Goal: Task Accomplishment & Management: Use online tool/utility

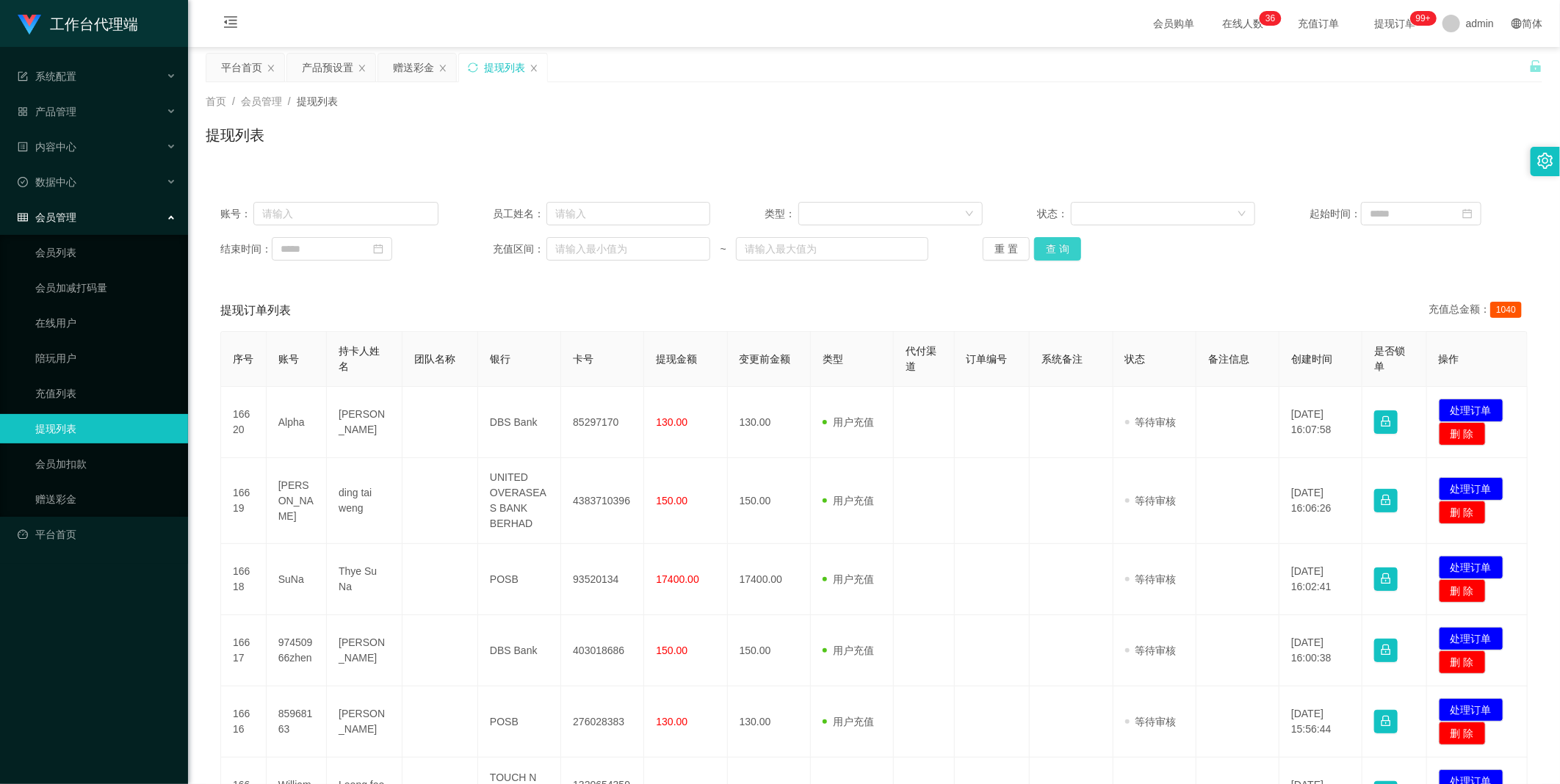
click at [1056, 249] on button "查 询" at bounding box center [1057, 248] width 47 height 24
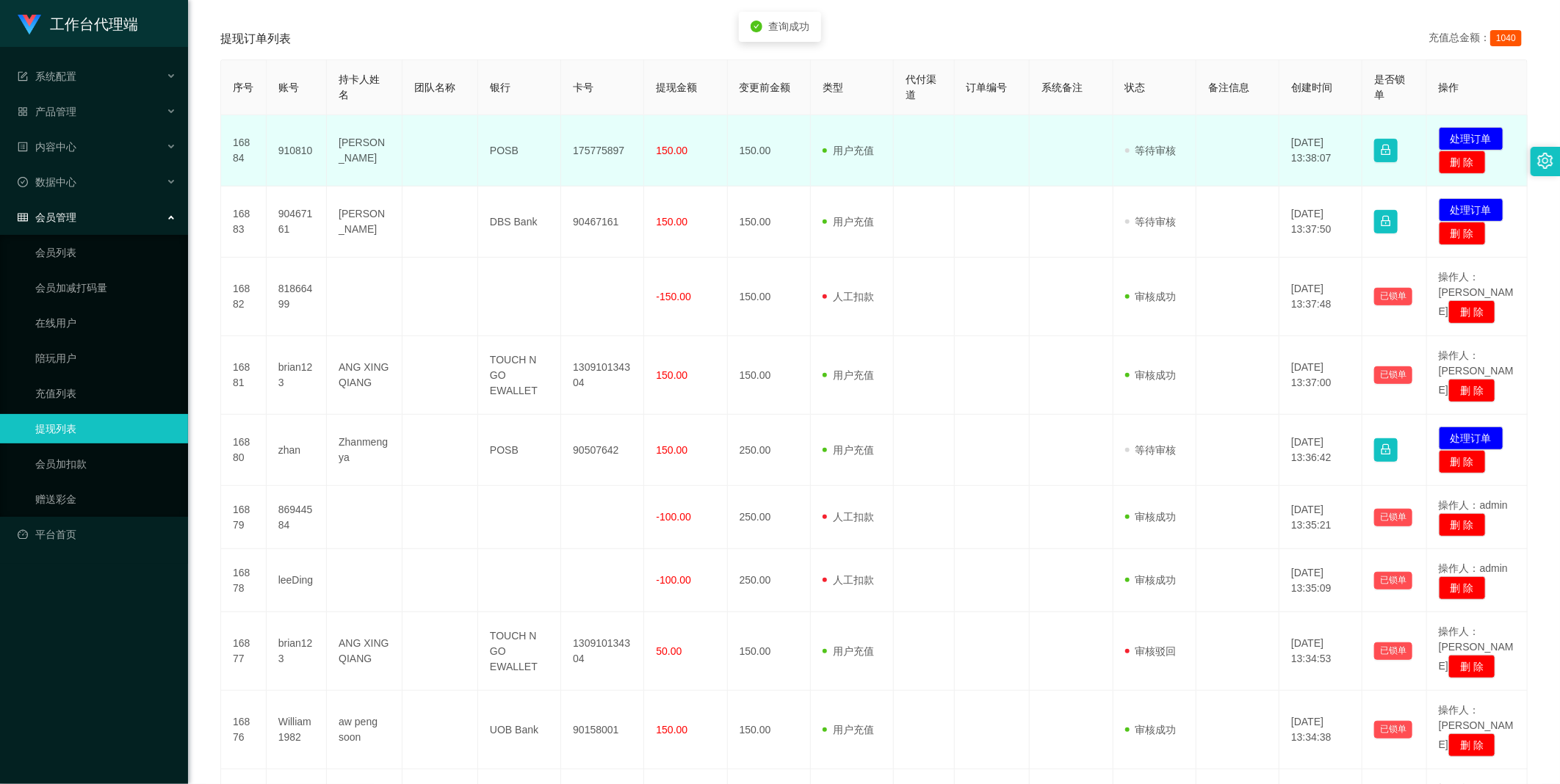
scroll to position [403, 0]
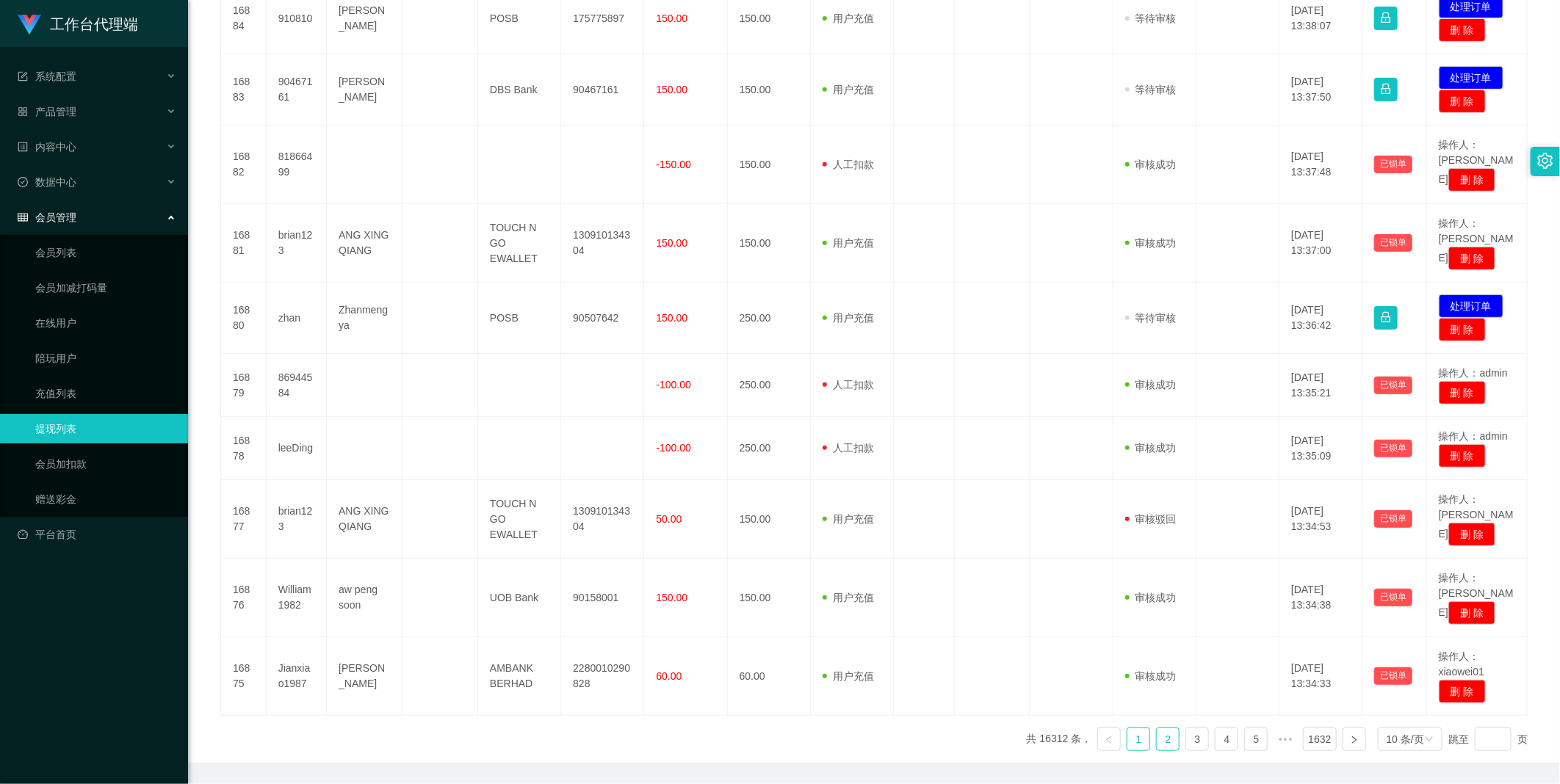
click at [1171, 727] on li "2" at bounding box center [1167, 739] width 24 height 24
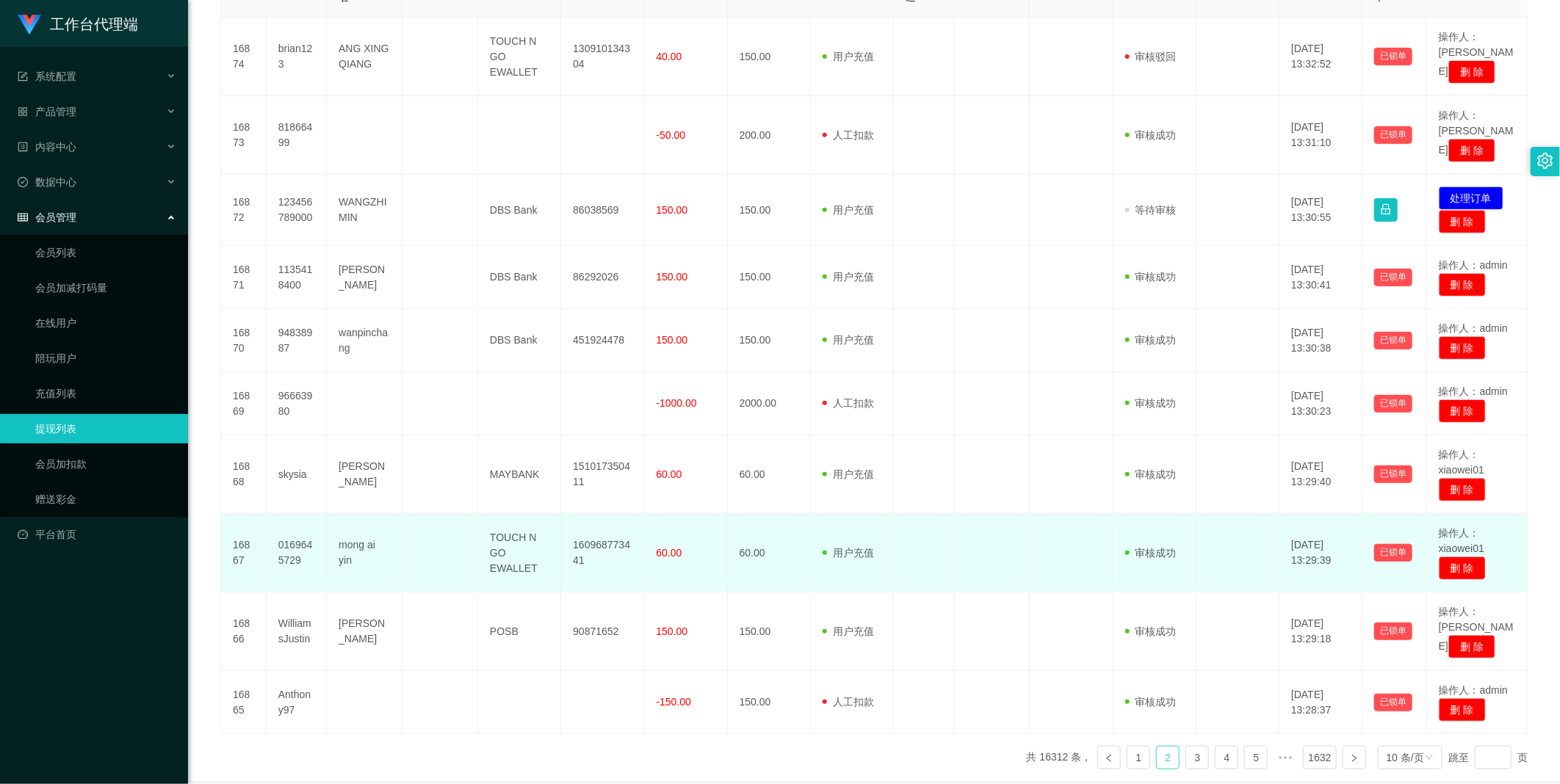
scroll to position [395, 0]
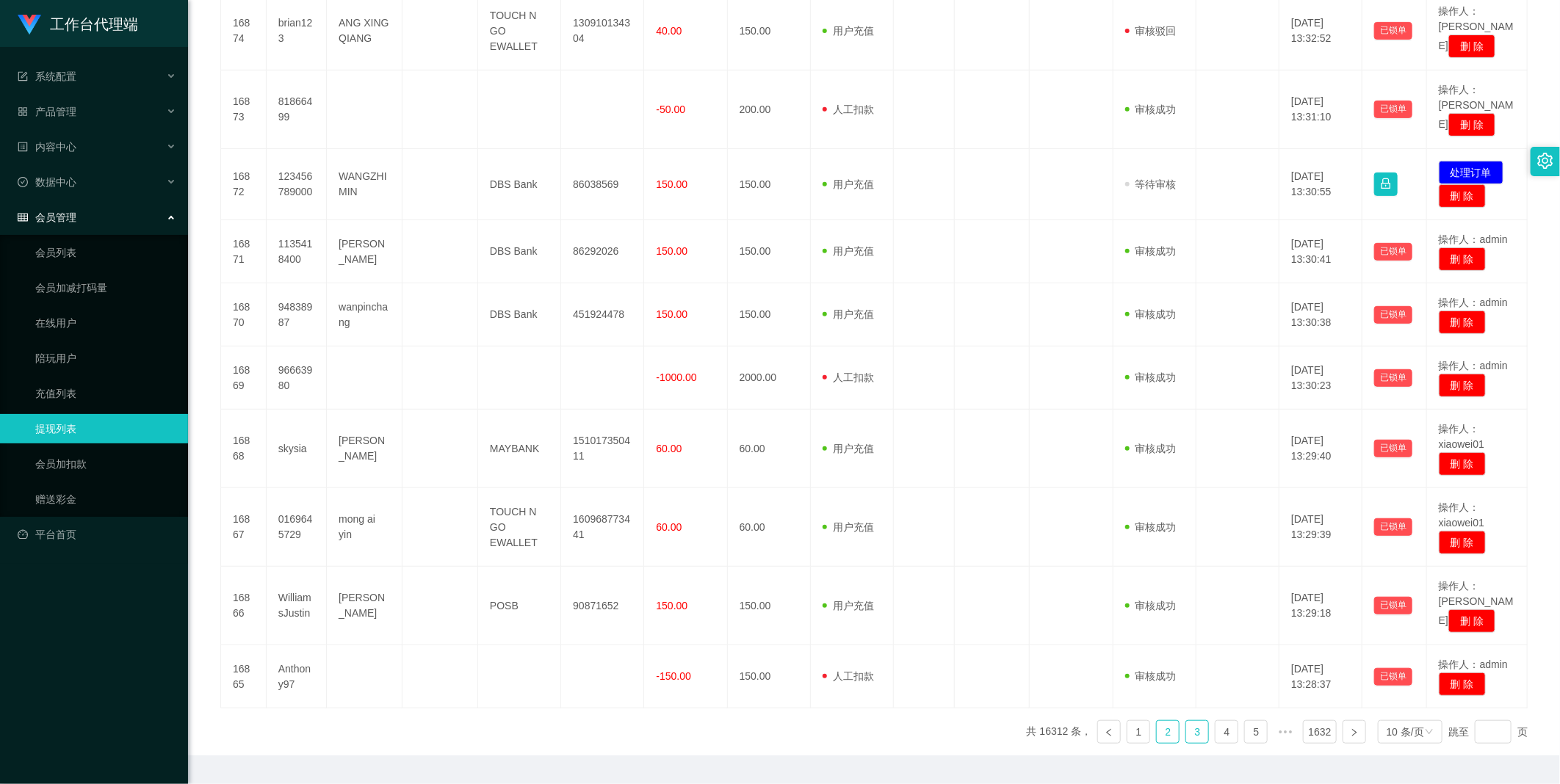
click at [1186, 721] on link "3" at bounding box center [1197, 731] width 22 height 22
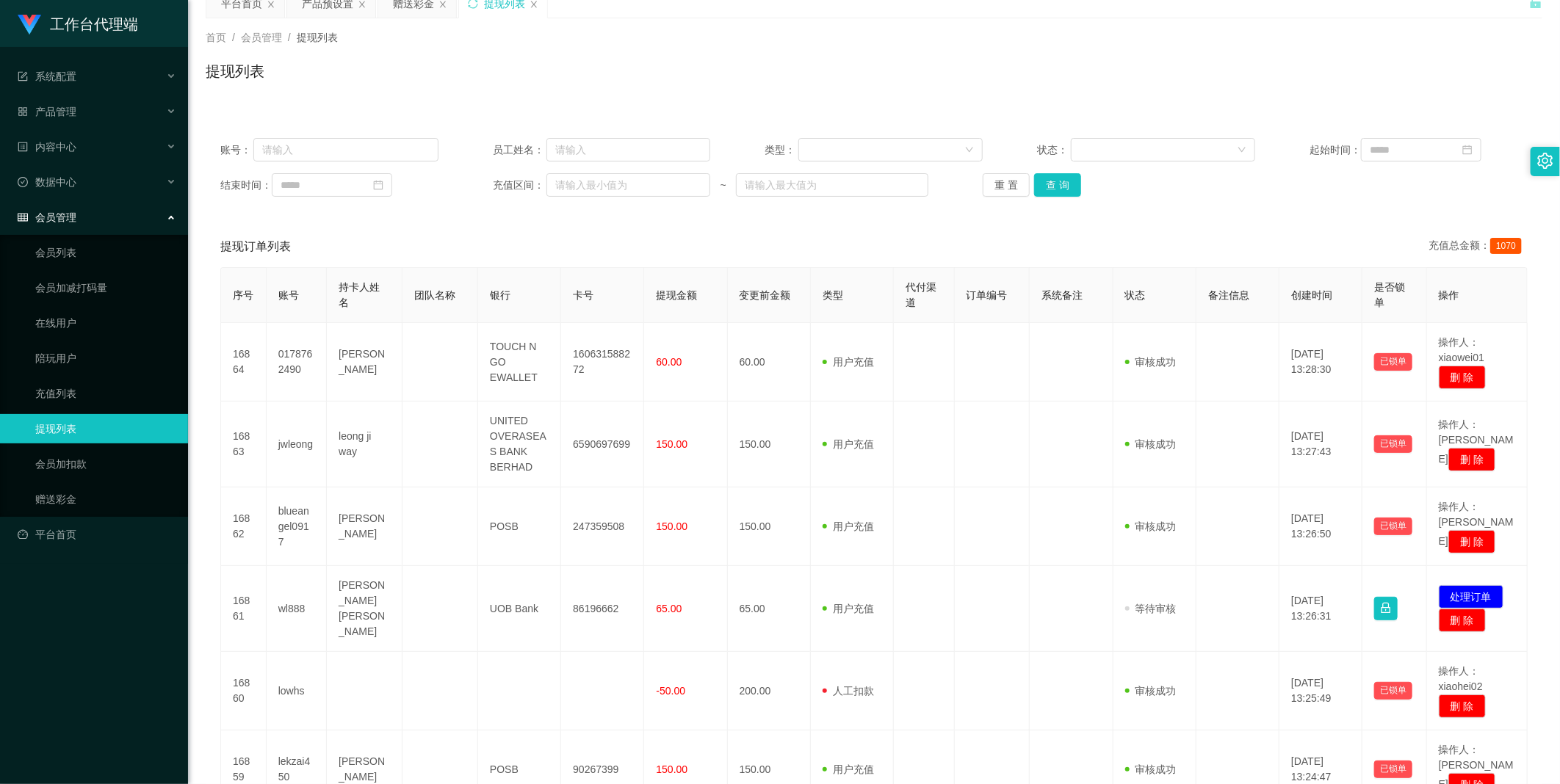
scroll to position [0, 0]
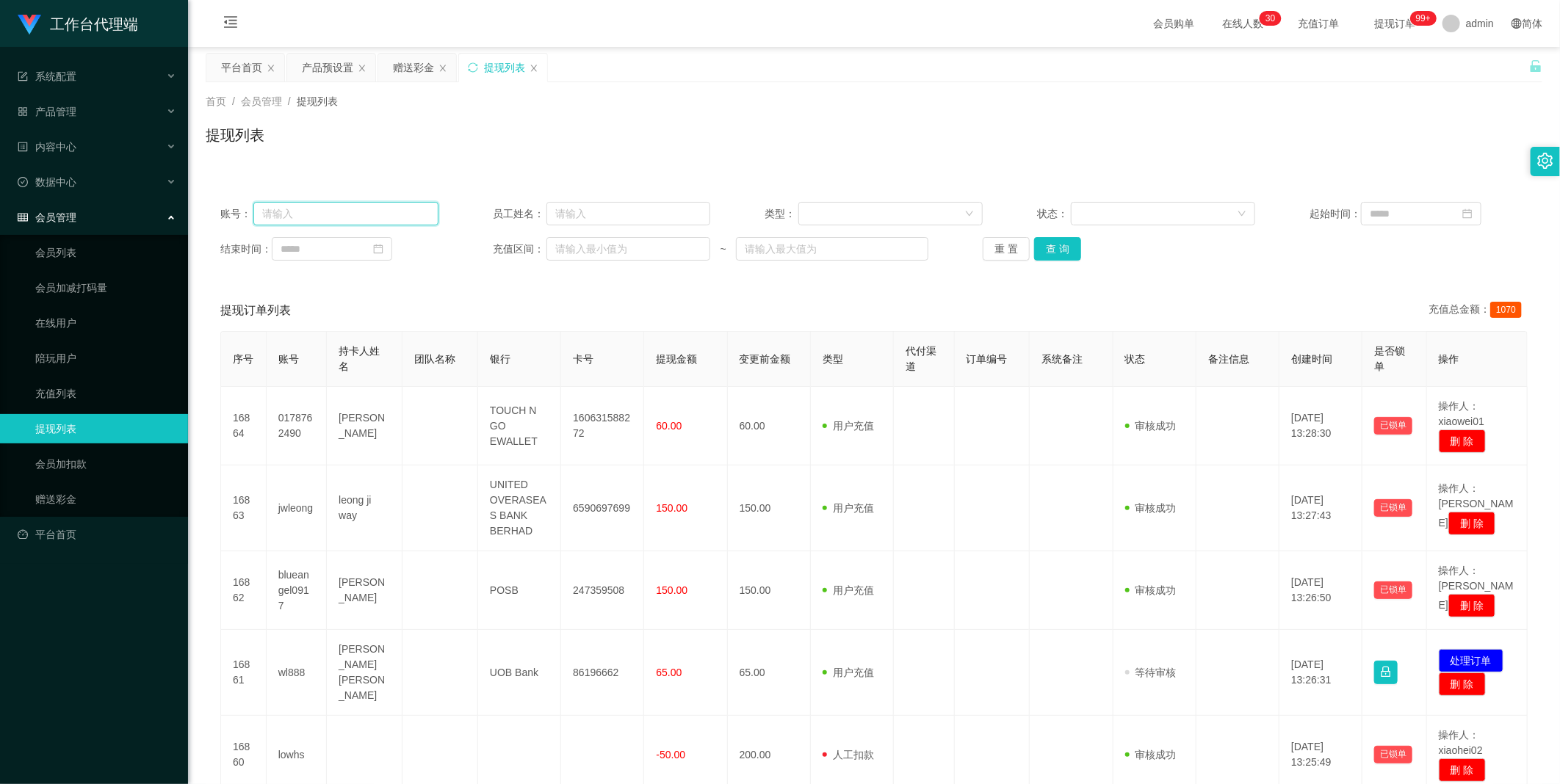
click at [332, 208] on input "text" at bounding box center [346, 213] width 185 height 24
click at [383, 211] on input "text" at bounding box center [346, 213] width 185 height 24
drag, startPoint x: 301, startPoint y: 214, endPoint x: 801, endPoint y: 229, distance: 500.2
click at [300, 214] on input "text" at bounding box center [346, 213] width 185 height 24
click at [300, 209] on input "text" at bounding box center [346, 213] width 185 height 24
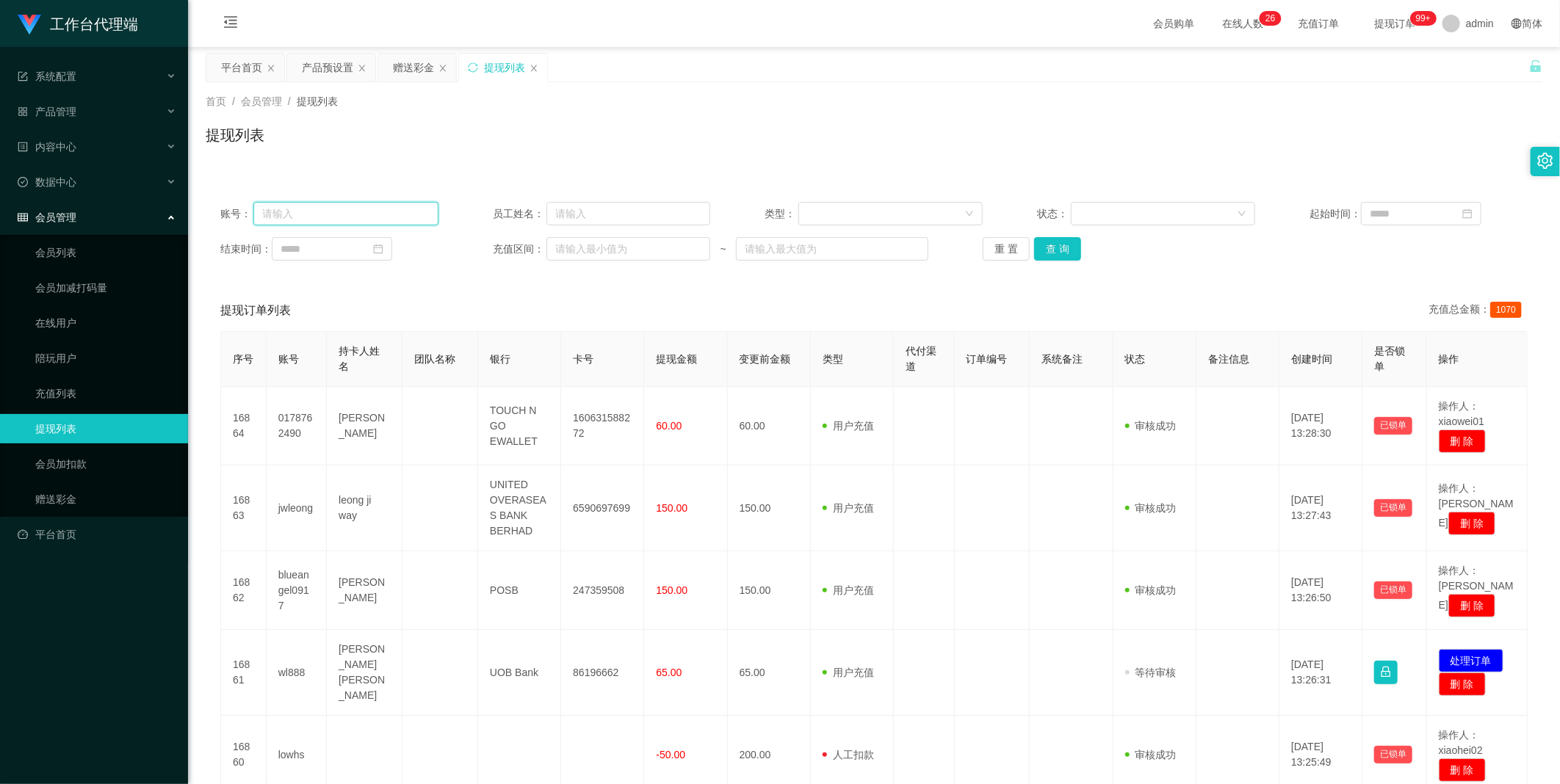
click at [300, 209] on input "text" at bounding box center [346, 213] width 185 height 24
click at [589, 215] on input "text" at bounding box center [629, 213] width 164 height 24
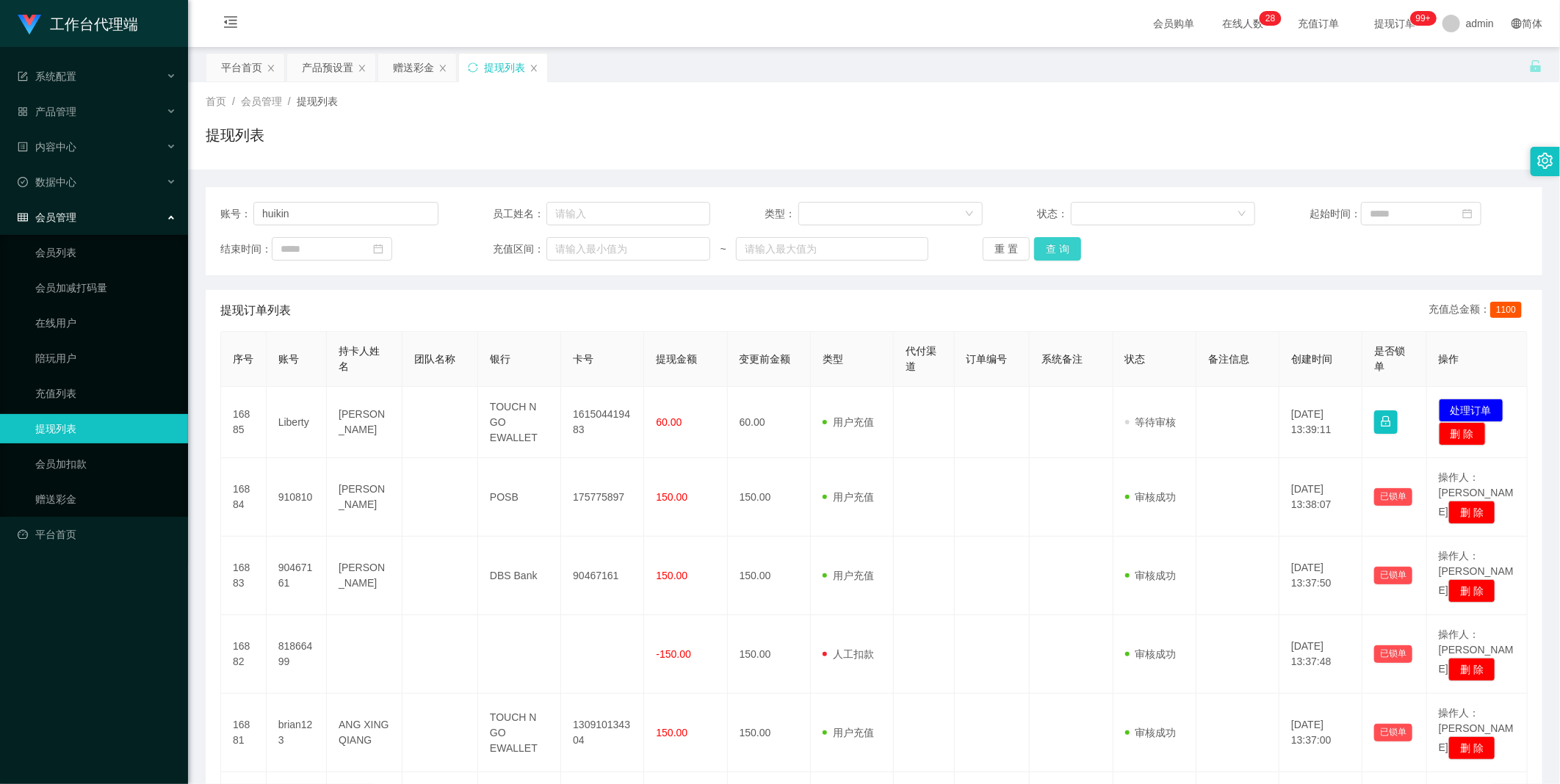
type input "huikin"
click at [1051, 249] on button "查 询" at bounding box center [1057, 248] width 47 height 24
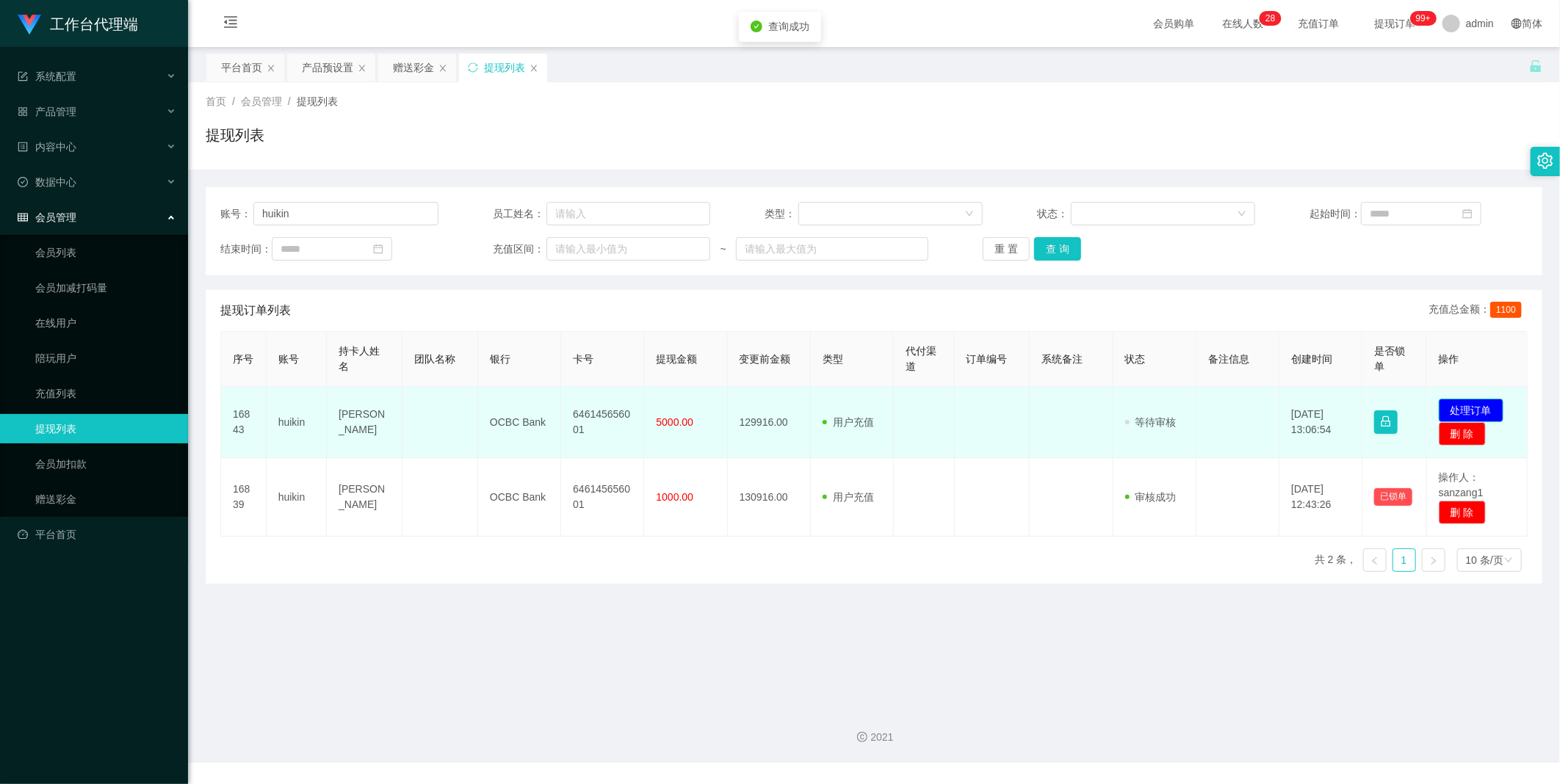
click at [1450, 406] on button "处理订单" at bounding box center [1471, 410] width 65 height 24
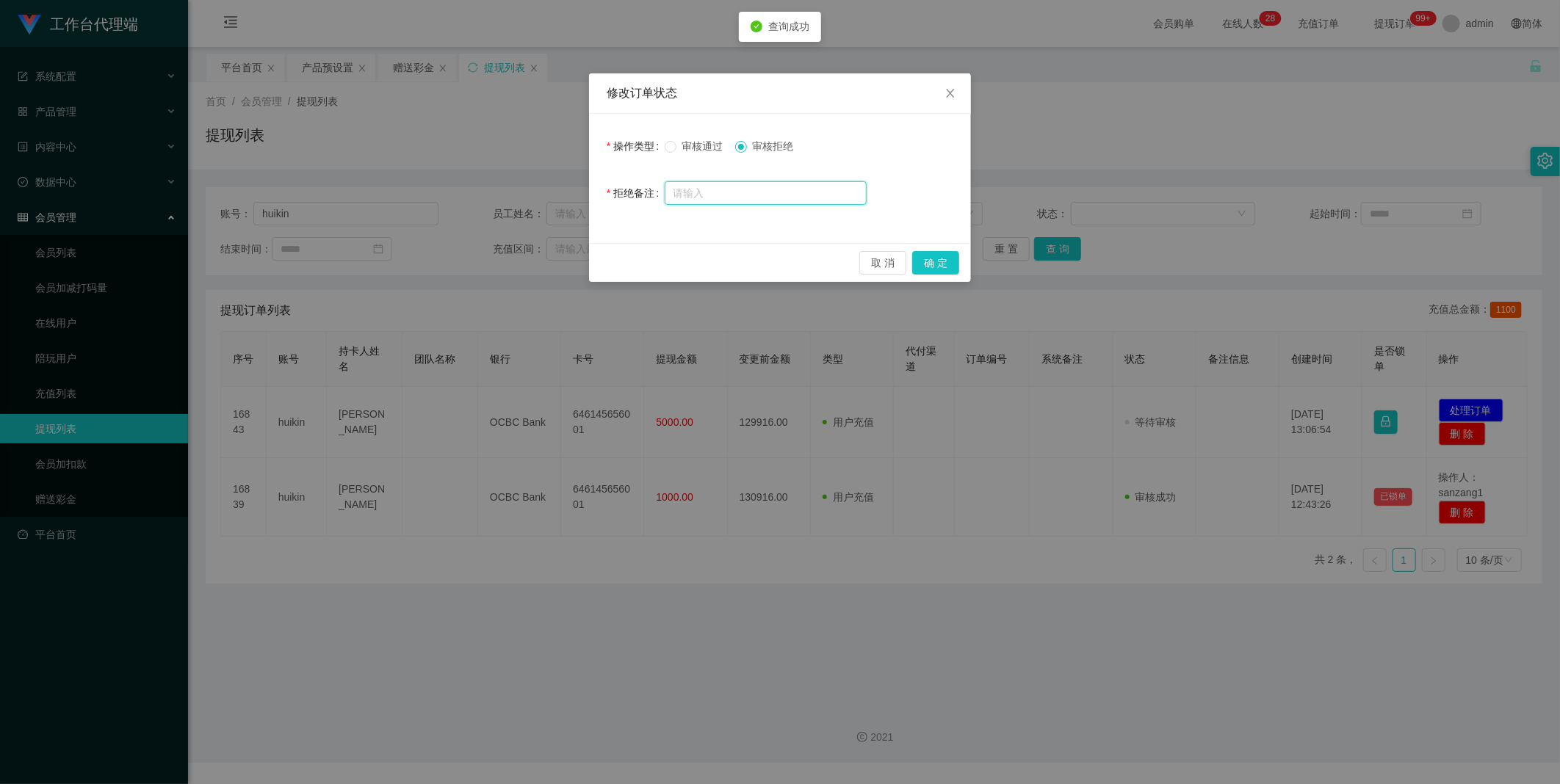
click at [703, 196] on input "text" at bounding box center [765, 192] width 202 height 24
type input "系"
type input "抱歉系统显示您没有按照我司财务部的提款流程去操作导致您的通道异常，现在财务部要求您更换单笔提款通道，谢谢配合"
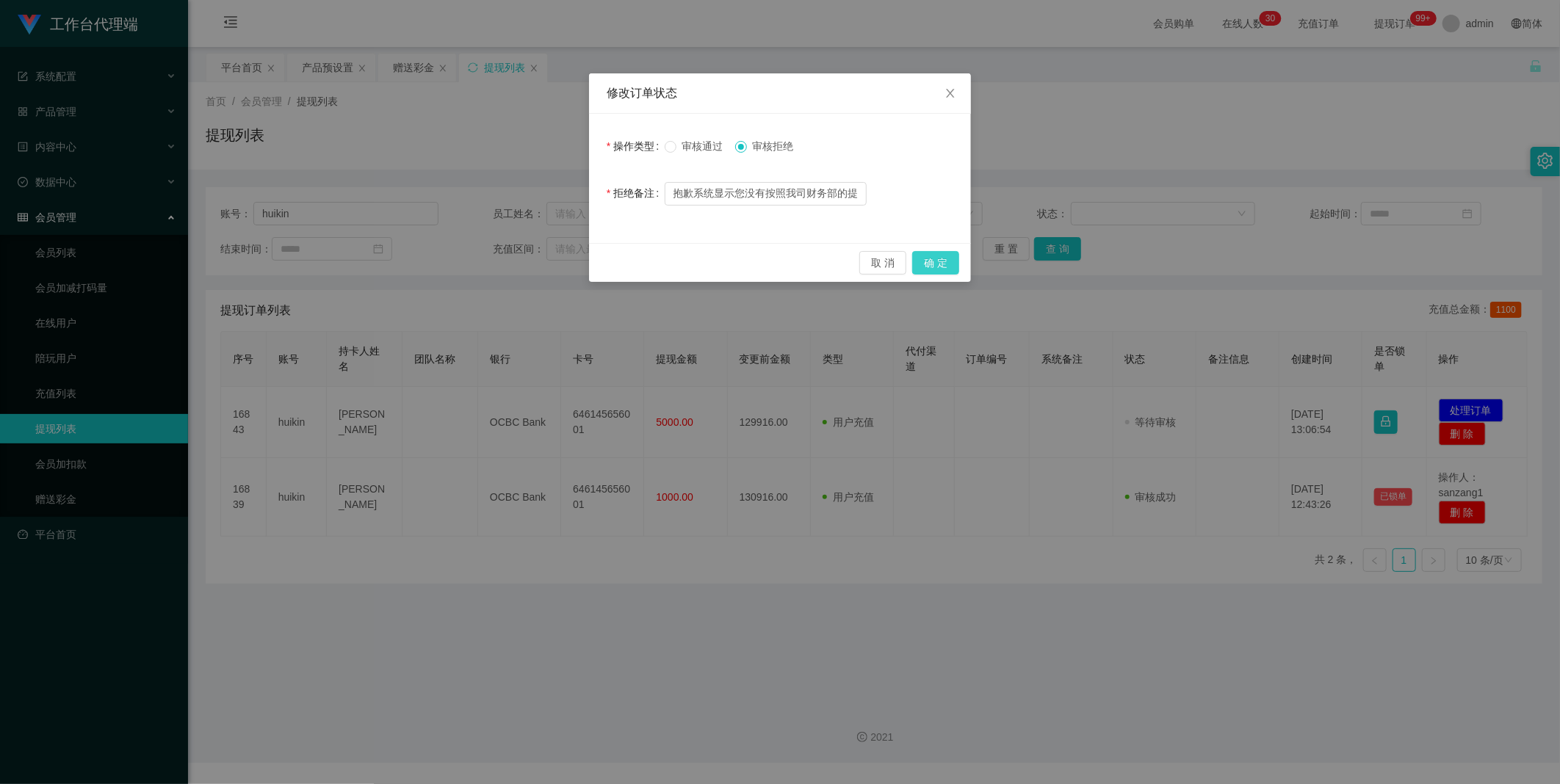
click at [936, 267] on button "确 定" at bounding box center [936, 262] width 47 height 24
